Goal: Ask a question

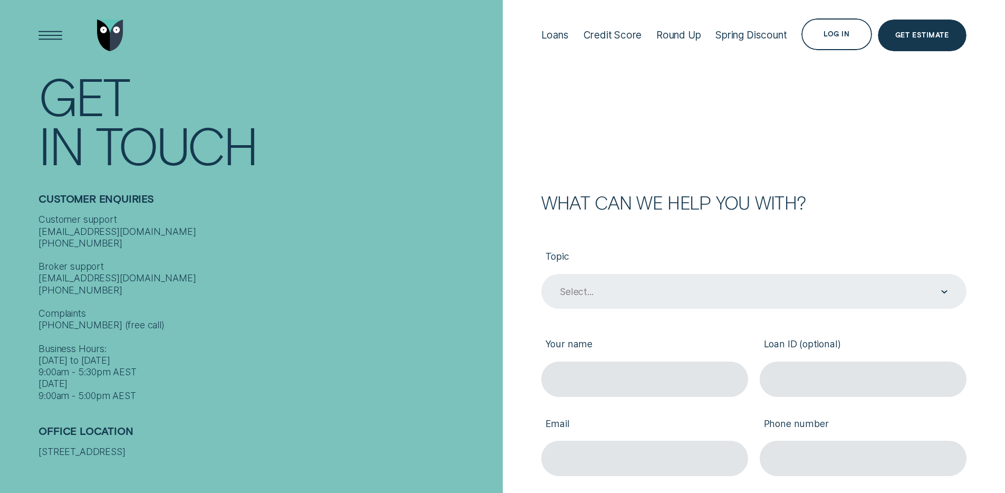
click at [612, 290] on div "Select..." at bounding box center [753, 291] width 389 height 13
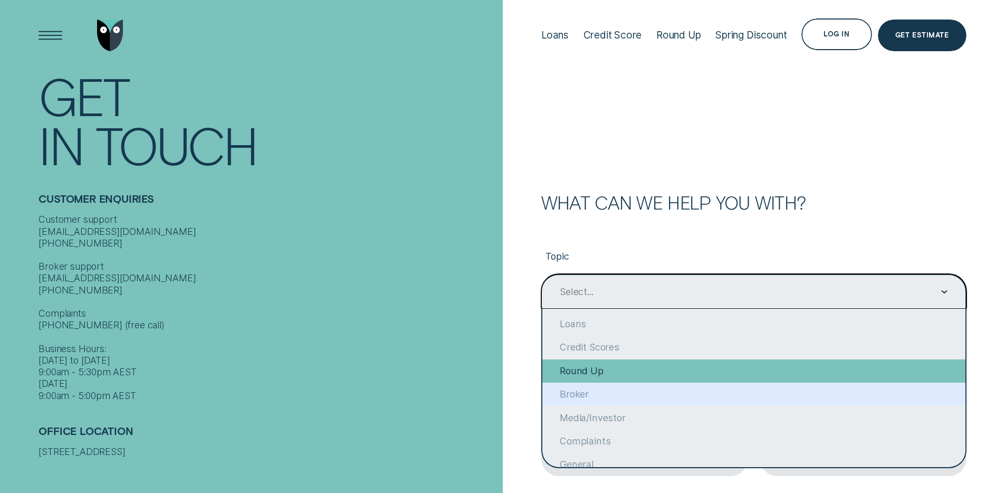
scroll to position [6, 0]
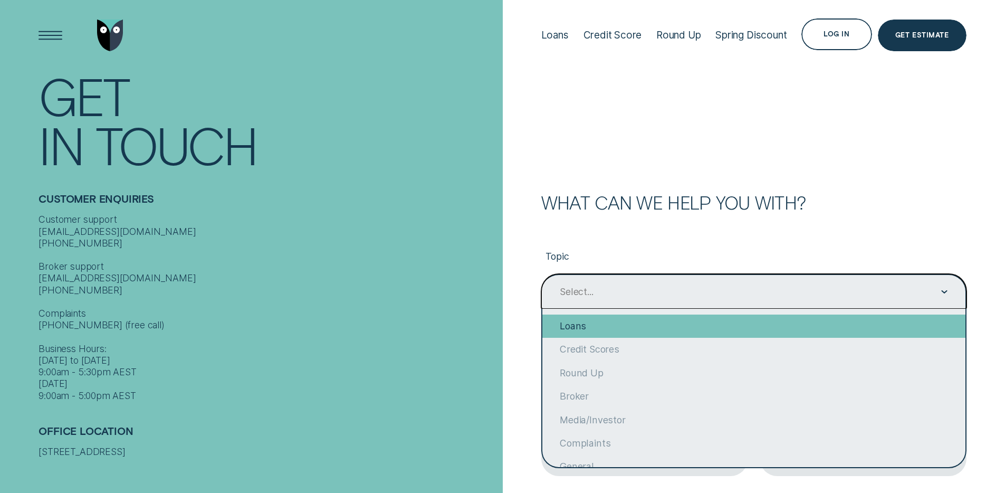
click at [601, 325] on div "Loans" at bounding box center [753, 325] width 423 height 23
type input "Loans"
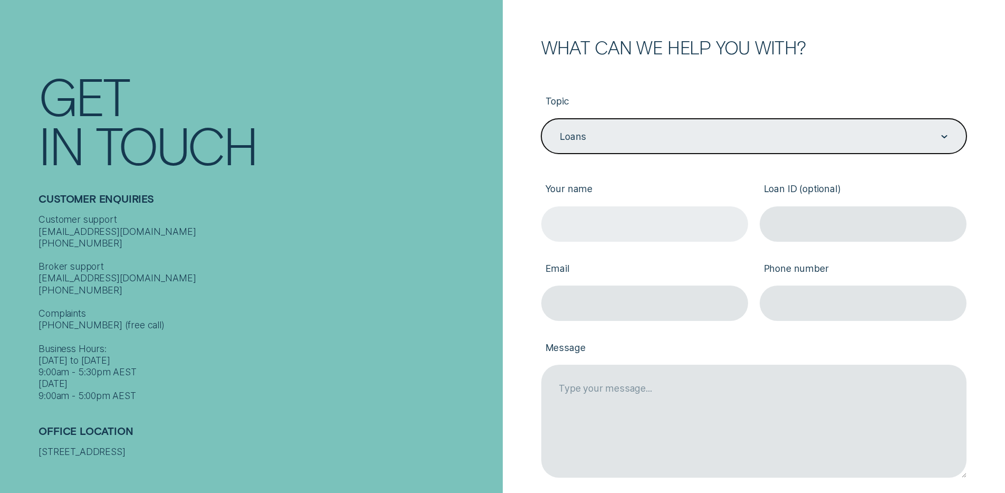
scroll to position [162, 0]
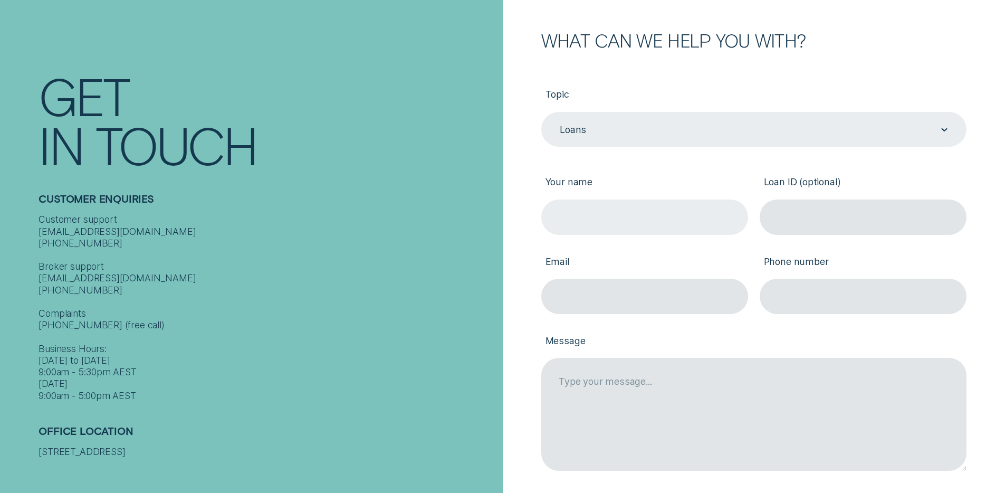
click at [609, 217] on input "Your name" at bounding box center [644, 216] width 207 height 35
type input "[PERSON_NAME]"
type input "[EMAIL_ADDRESS][DOMAIN_NAME]"
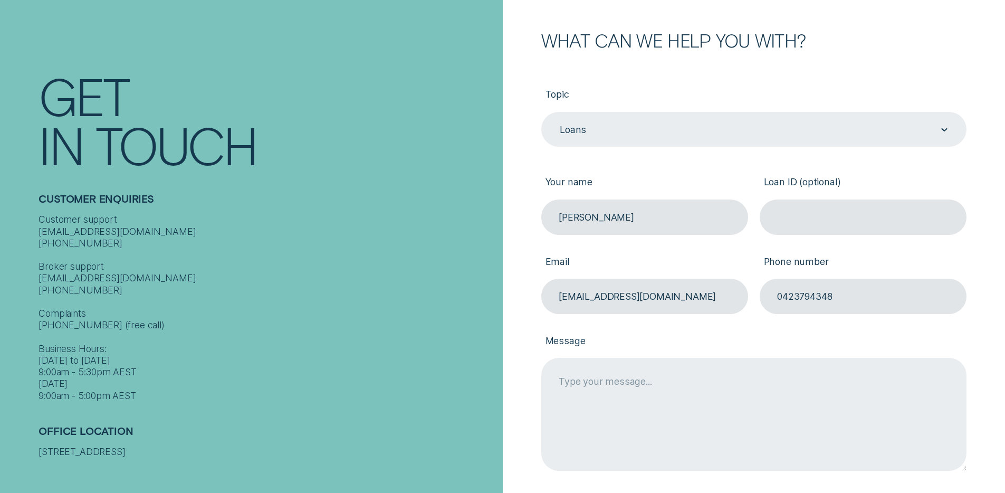
type input "0423794348"
click at [598, 379] on textarea "Message" at bounding box center [753, 414] width 425 height 112
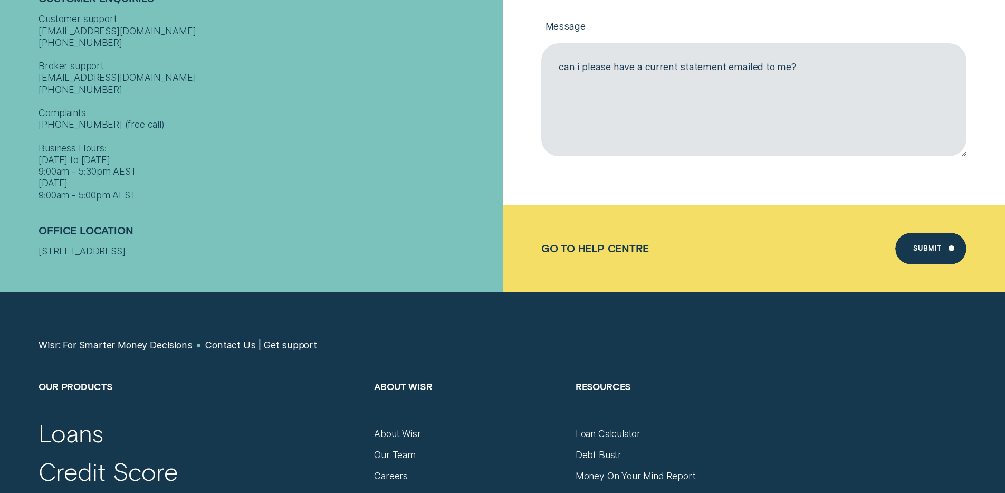
scroll to position [660, 0]
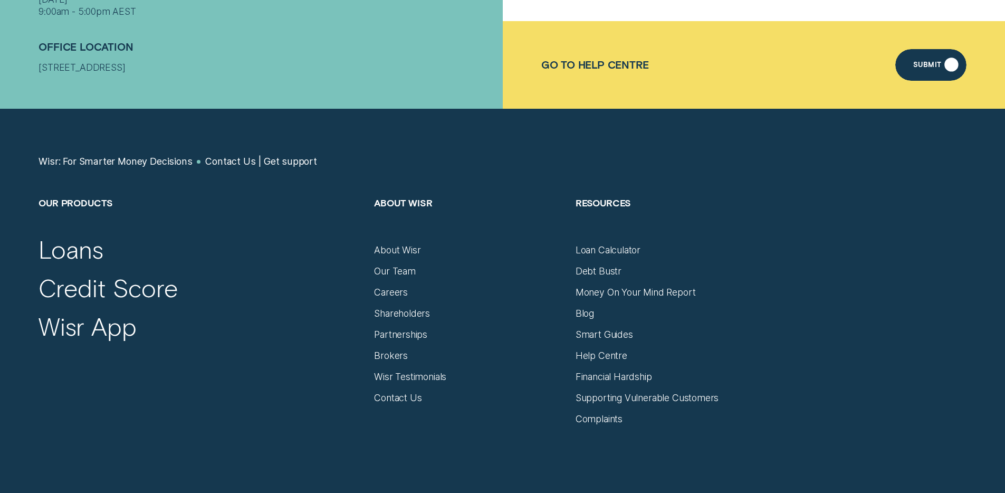
type textarea "can i please have a current statement emailed to me?"
click at [943, 55] on div "Submit" at bounding box center [930, 65] width 71 height 32
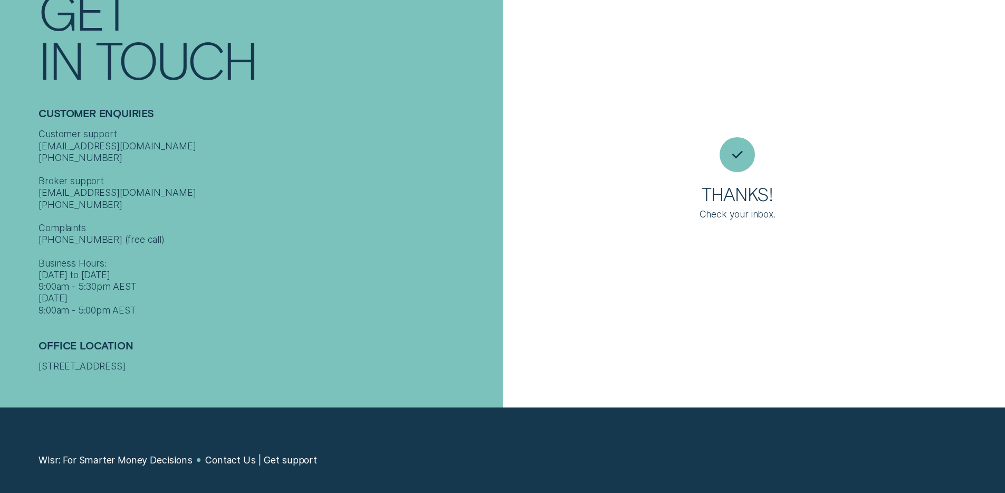
scroll to position [0, 0]
